Goal: Find specific page/section: Find specific page/section

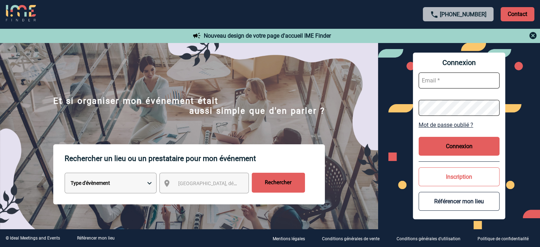
type input "[EMAIL_ADDRESS][DOMAIN_NAME]"
click at [447, 142] on button "Connexion" at bounding box center [458, 146] width 81 height 19
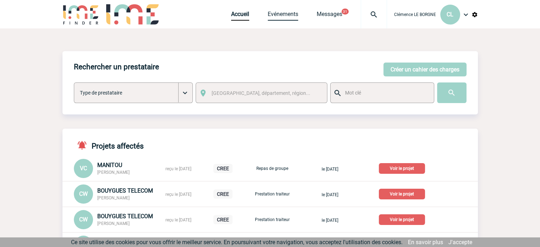
click at [274, 20] on link "Evénements" at bounding box center [283, 16] width 31 height 10
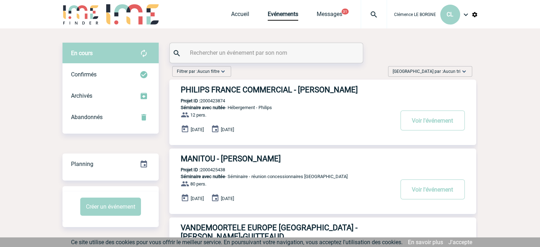
click at [457, 73] on span "Aucun tri" at bounding box center [451, 71] width 17 height 5
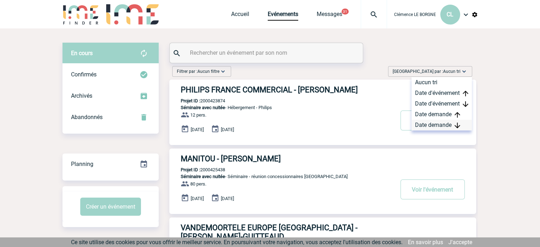
click at [451, 125] on div "Date demande" at bounding box center [441, 125] width 60 height 11
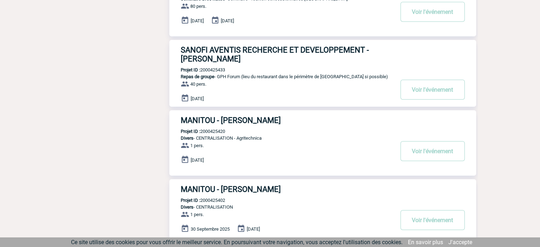
scroll to position [564, 0]
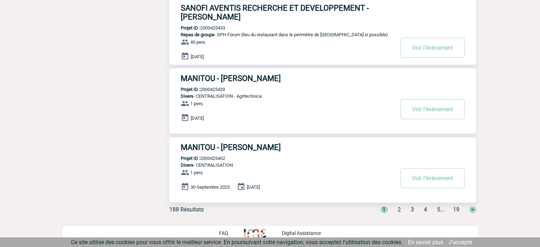
click at [397, 210] on span "2" at bounding box center [398, 209] width 3 height 7
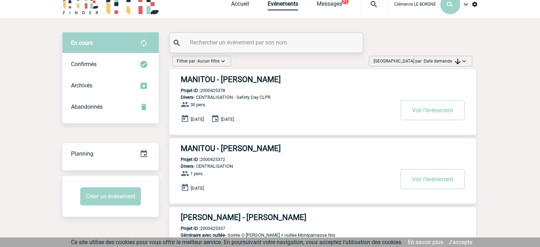
scroll to position [0, 0]
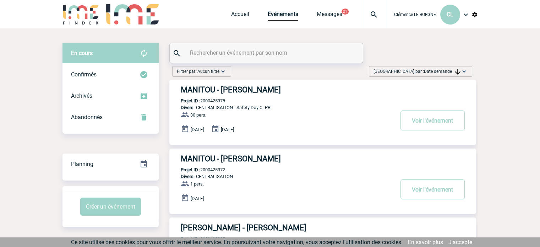
click at [290, 50] on input "text" at bounding box center [267, 53] width 158 height 10
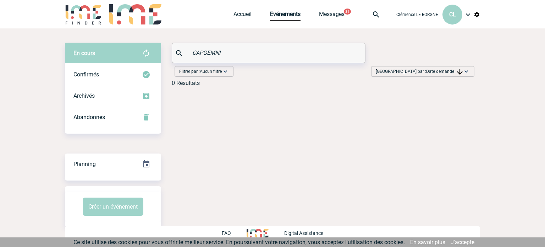
click at [204, 50] on input "CAPGEMNI" at bounding box center [270, 53] width 158 height 10
click at [230, 53] on input "CAPGEMNI" at bounding box center [270, 53] width 158 height 10
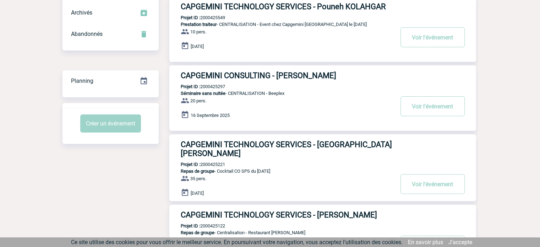
scroll to position [106, 0]
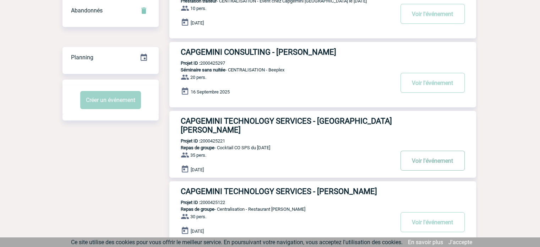
type input "CAPGEM"
click at [436, 157] on button "Voir l'événement" at bounding box center [432, 160] width 64 height 20
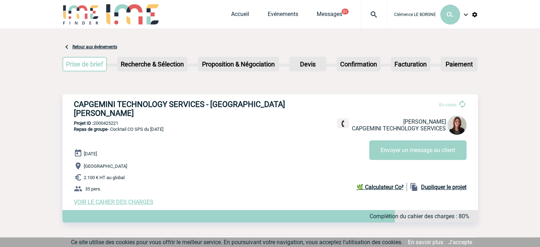
drag, startPoint x: 122, startPoint y: 115, endPoint x: 93, endPoint y: 111, distance: 29.6
click at [93, 111] on div "CAPGEMINI TECHNOLOGY SERVICES - Roxane MAZET En cours Roxane MAZET CAPGEMINI TE…" at bounding box center [269, 152] width 415 height 117
copy p "2000425221"
